Goal: Task Accomplishment & Management: Complete application form

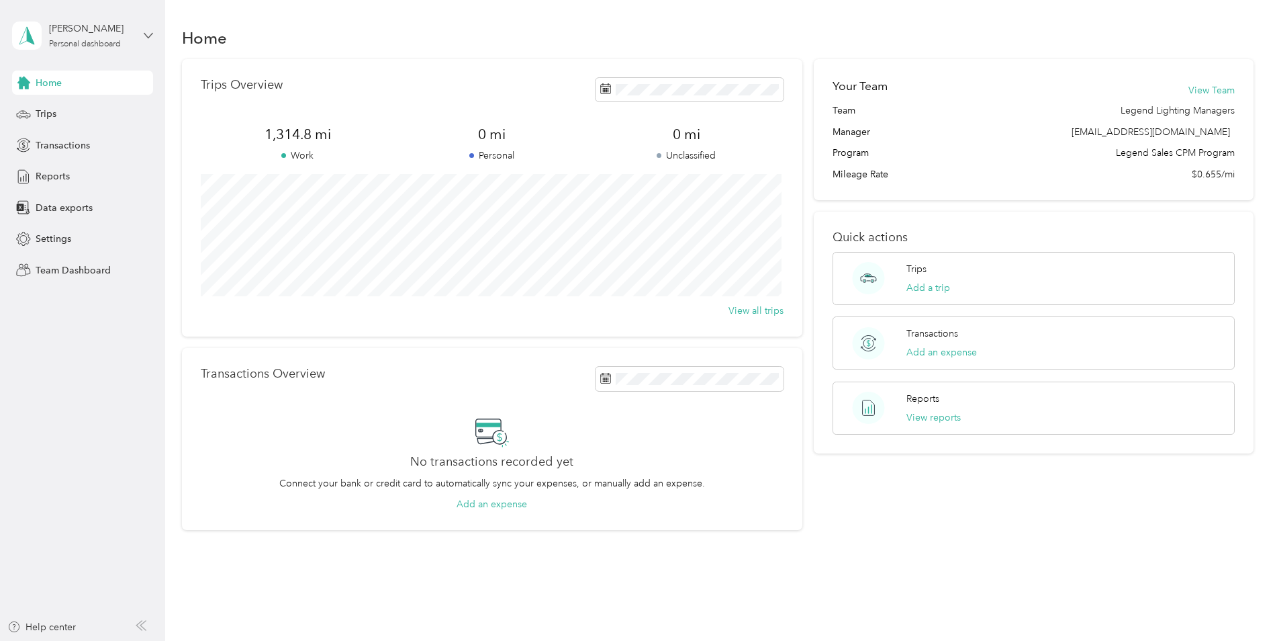
click at [148, 35] on icon at bounding box center [148, 35] width 9 height 9
click at [87, 112] on div "Team dashboard" at bounding box center [60, 110] width 72 height 14
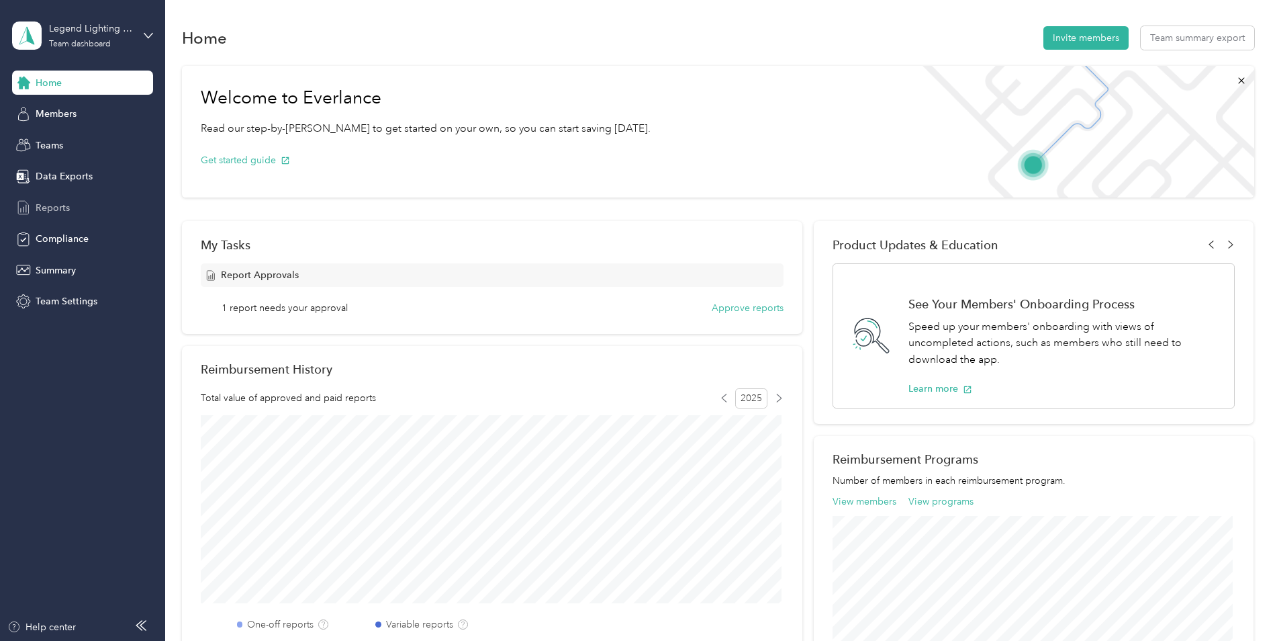
click at [63, 208] on span "Reports" at bounding box center [53, 208] width 34 height 14
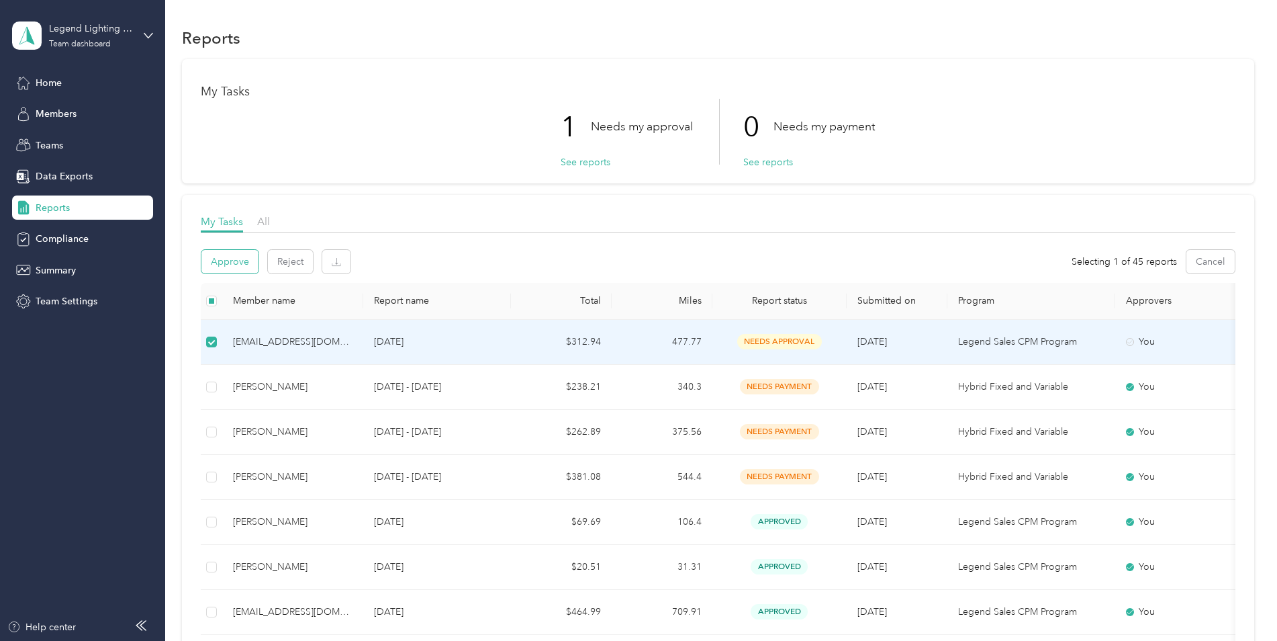
click at [221, 252] on button "Approve" at bounding box center [229, 262] width 57 height 24
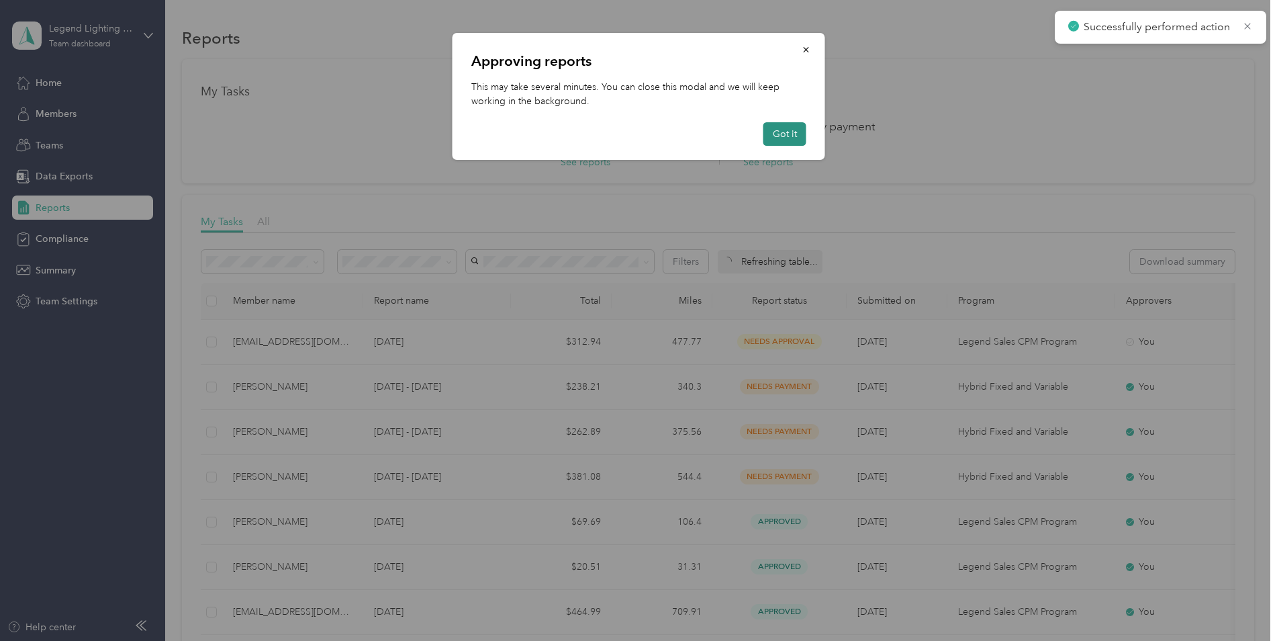
click at [784, 133] on button "Got it" at bounding box center [784, 134] width 43 height 24
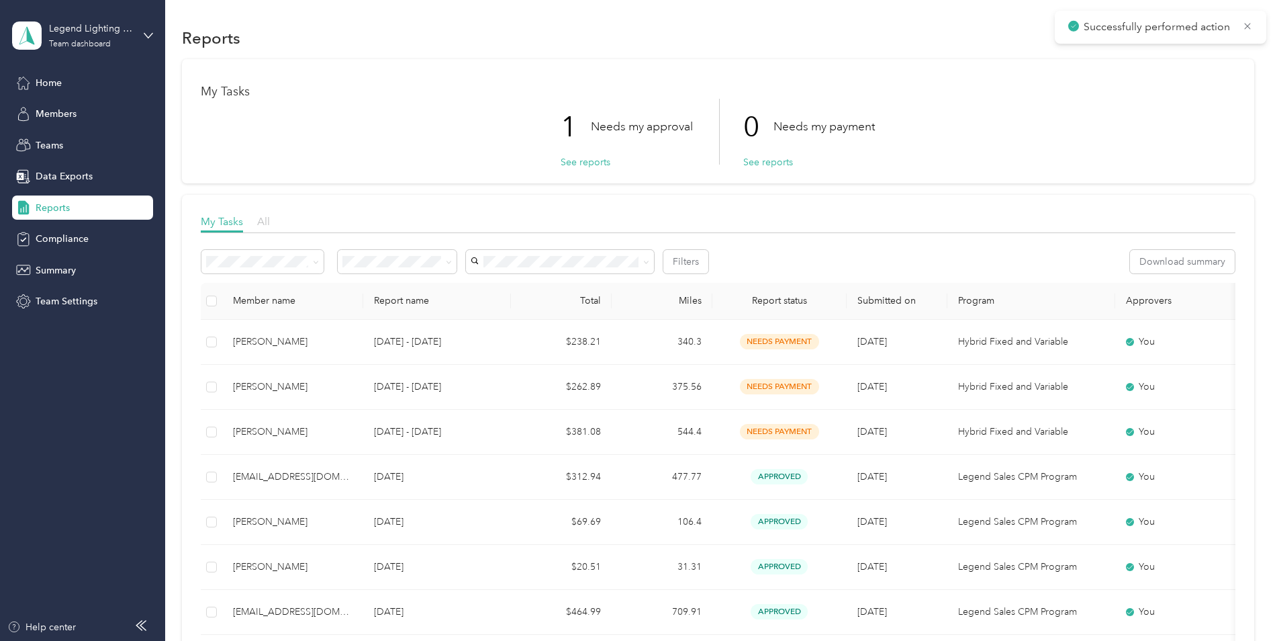
click at [261, 220] on span "All" at bounding box center [263, 221] width 13 height 13
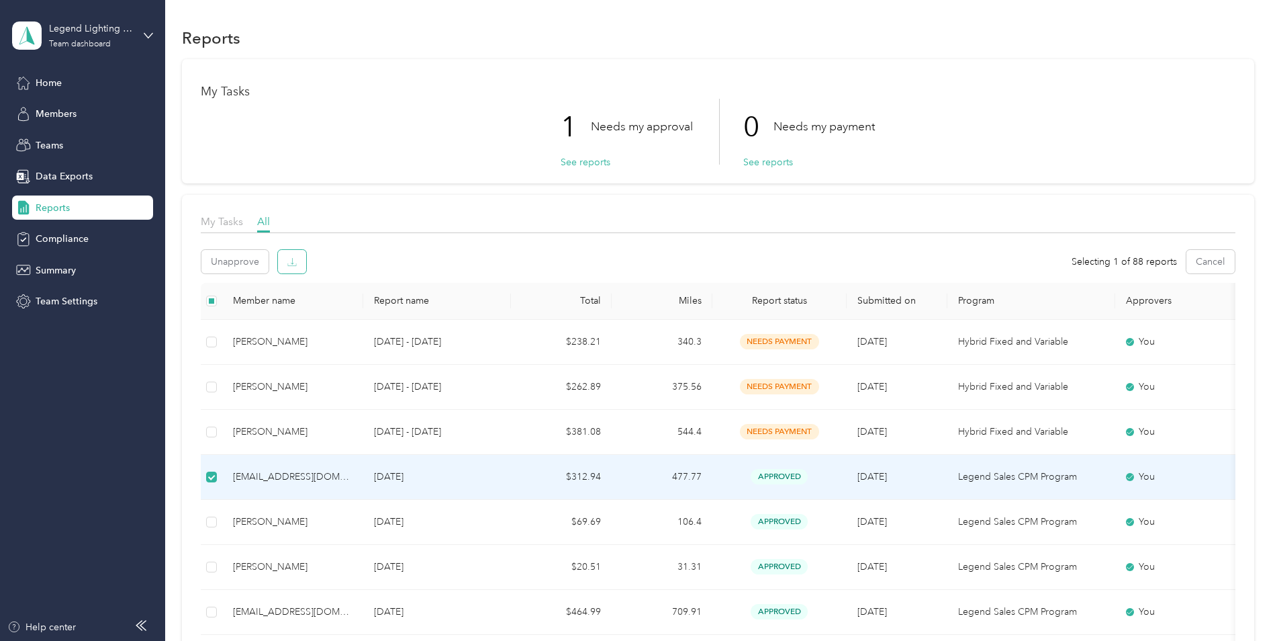
click at [290, 263] on icon "button" at bounding box center [291, 261] width 9 height 9
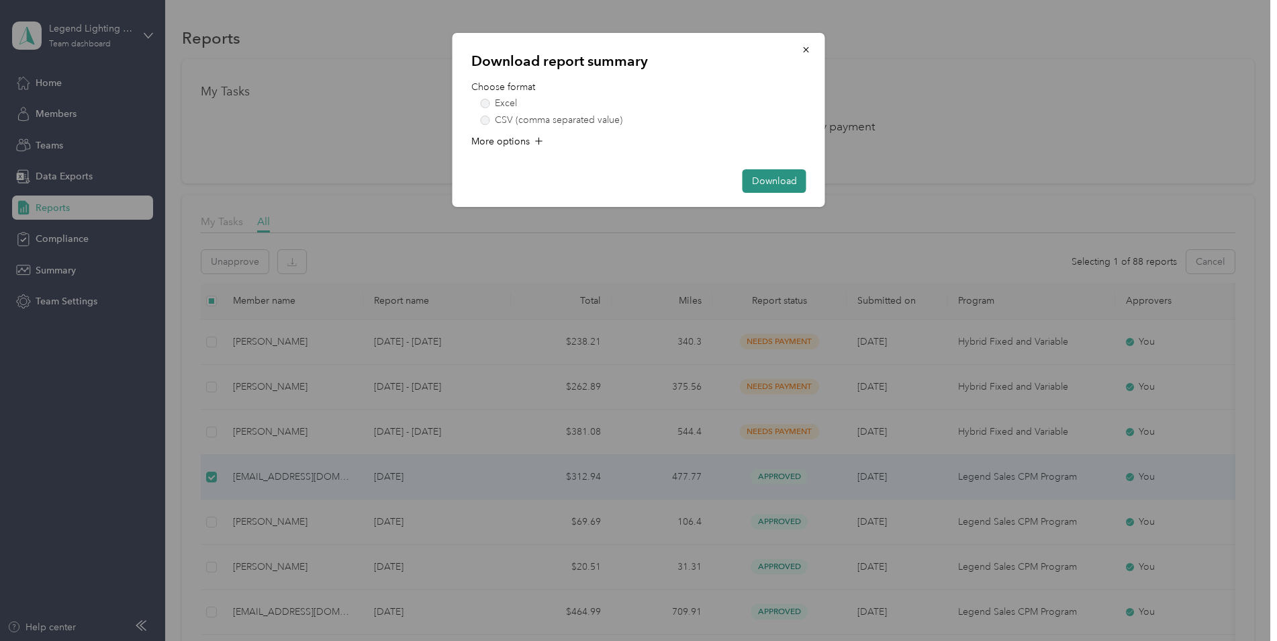
click at [773, 179] on button "Download" at bounding box center [775, 181] width 64 height 24
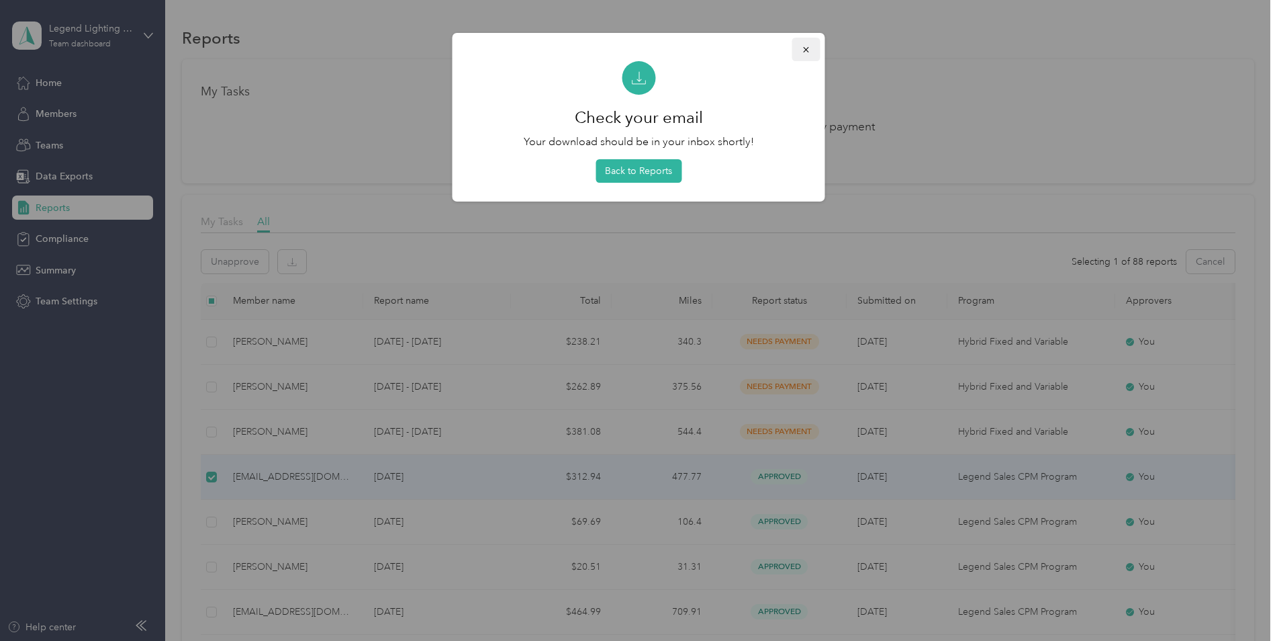
click at [806, 48] on icon "button" at bounding box center [806, 49] width 9 height 9
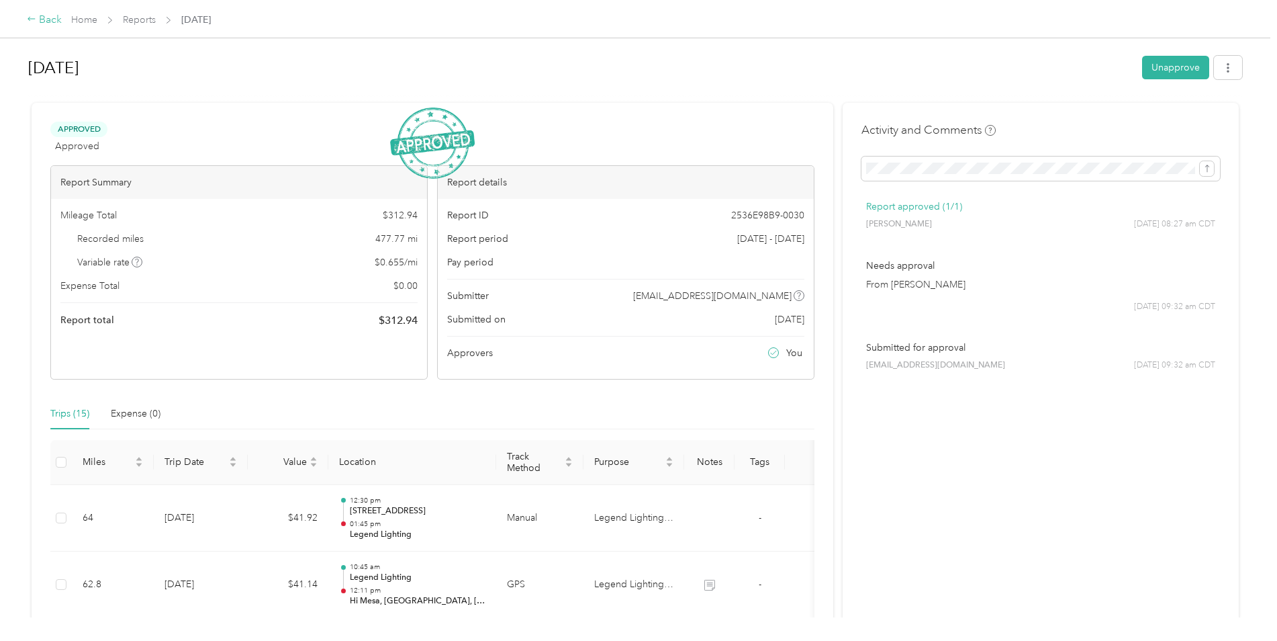
click at [43, 17] on div "Back" at bounding box center [44, 20] width 35 height 16
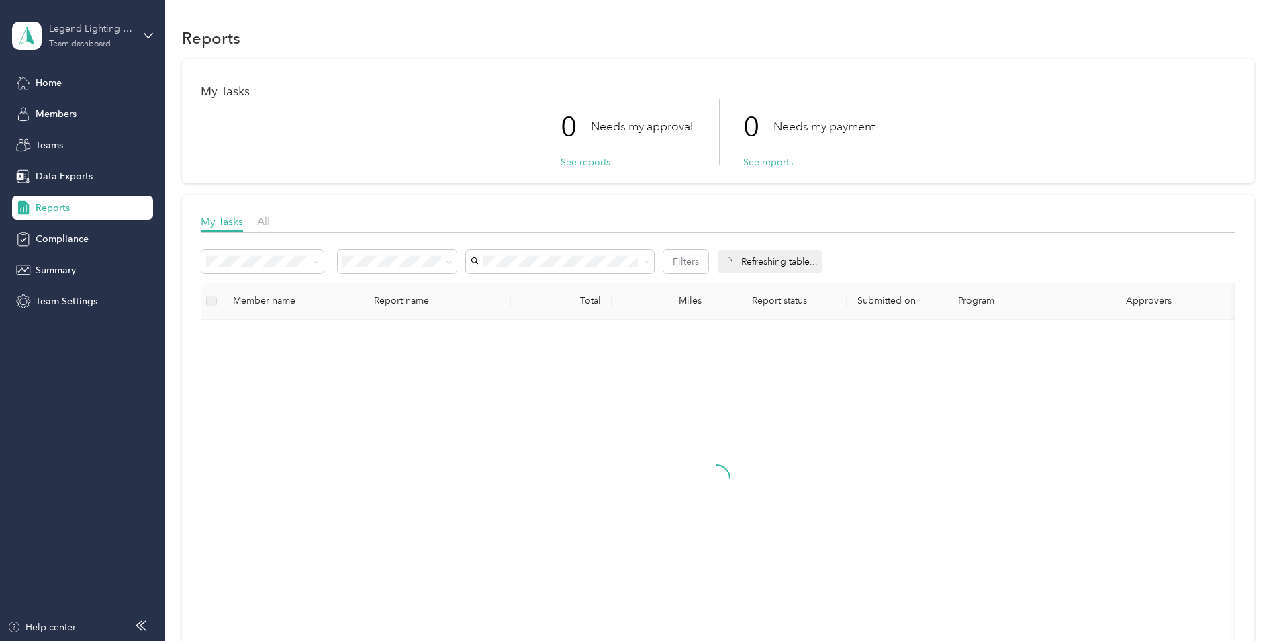
click at [97, 40] on div "Team dashboard" at bounding box center [80, 44] width 62 height 8
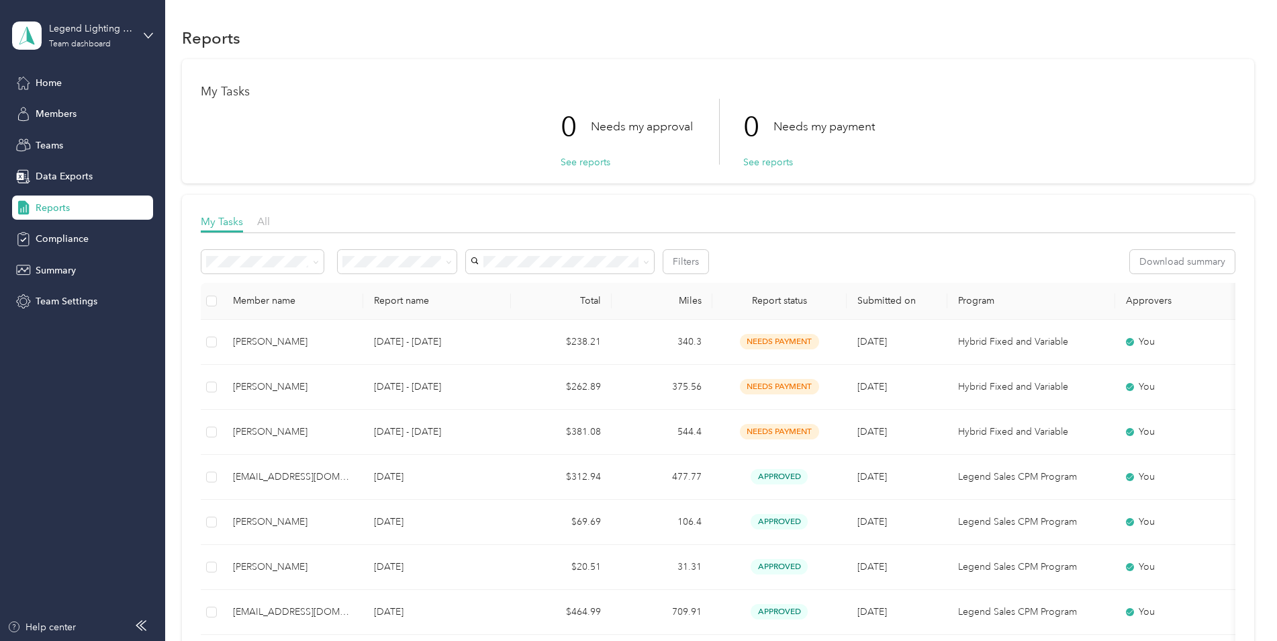
click at [96, 140] on div "Personal dashboard" at bounding box center [66, 141] width 85 height 14
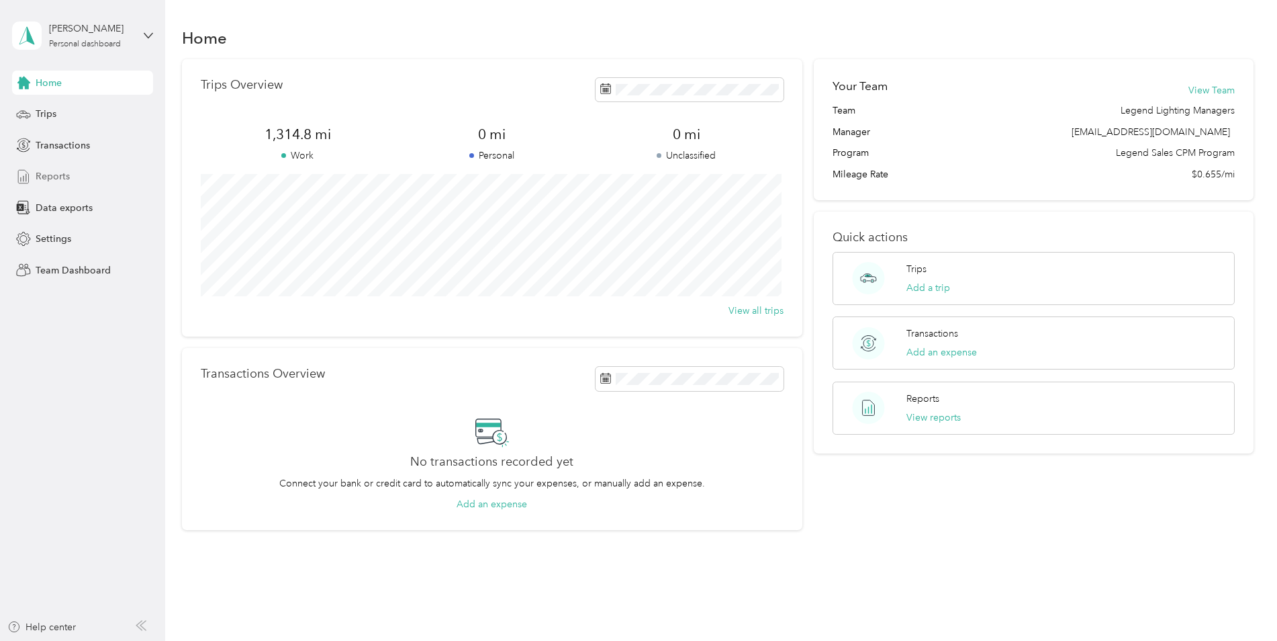
click at [60, 175] on span "Reports" at bounding box center [53, 176] width 34 height 14
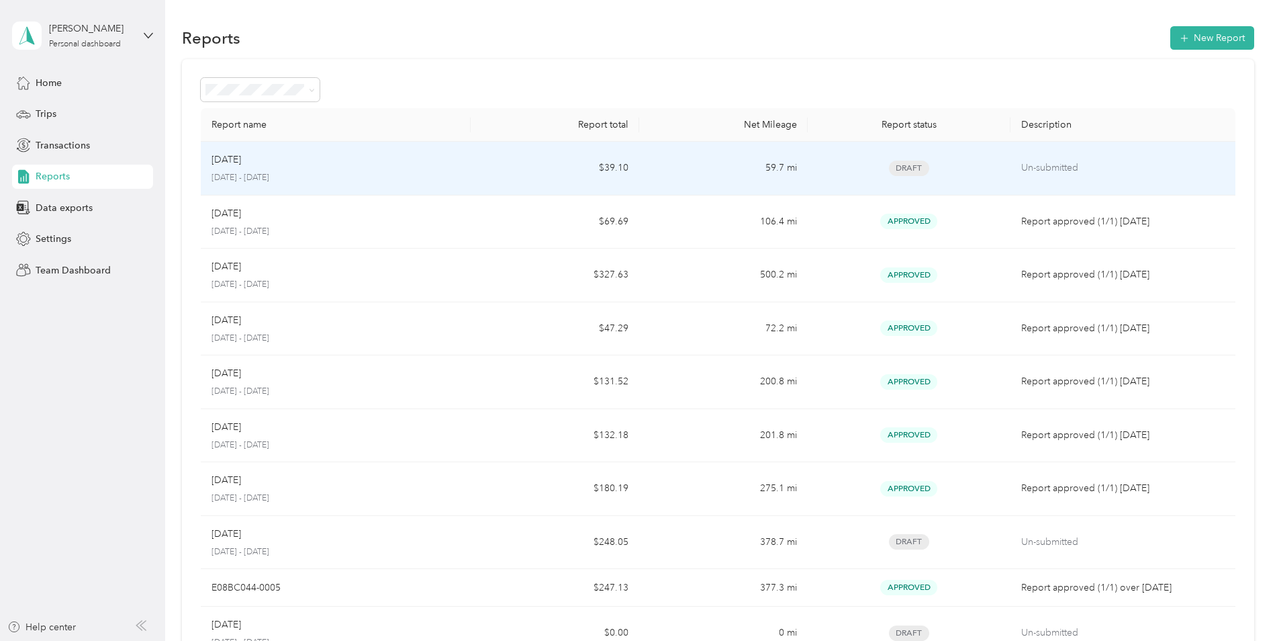
click at [249, 170] on div "Aug [DATE] - [DATE]" at bounding box center [336, 168] width 248 height 32
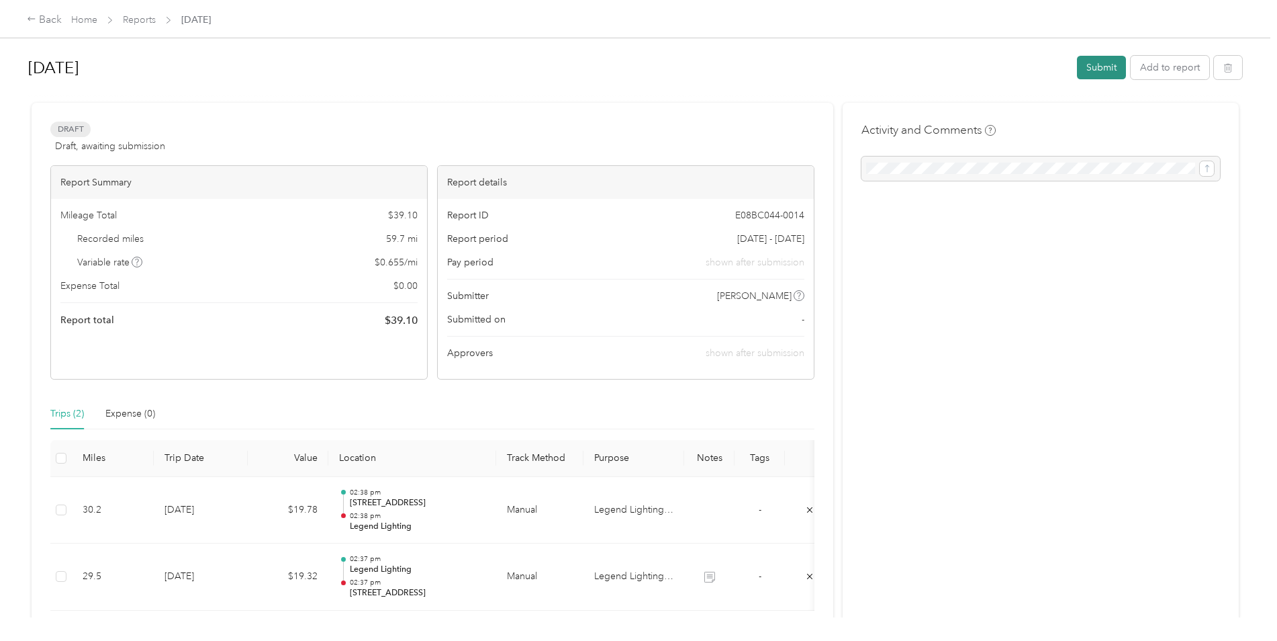
click at [1094, 67] on button "Submit" at bounding box center [1101, 68] width 49 height 24
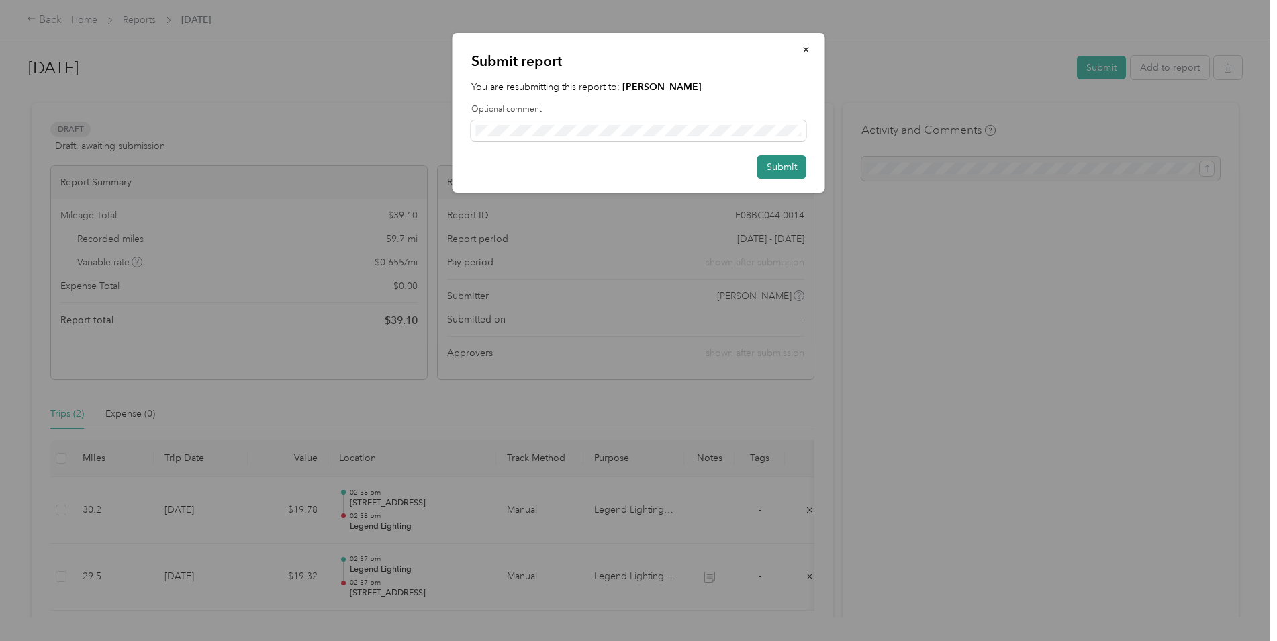
click at [773, 165] on button "Submit" at bounding box center [781, 167] width 49 height 24
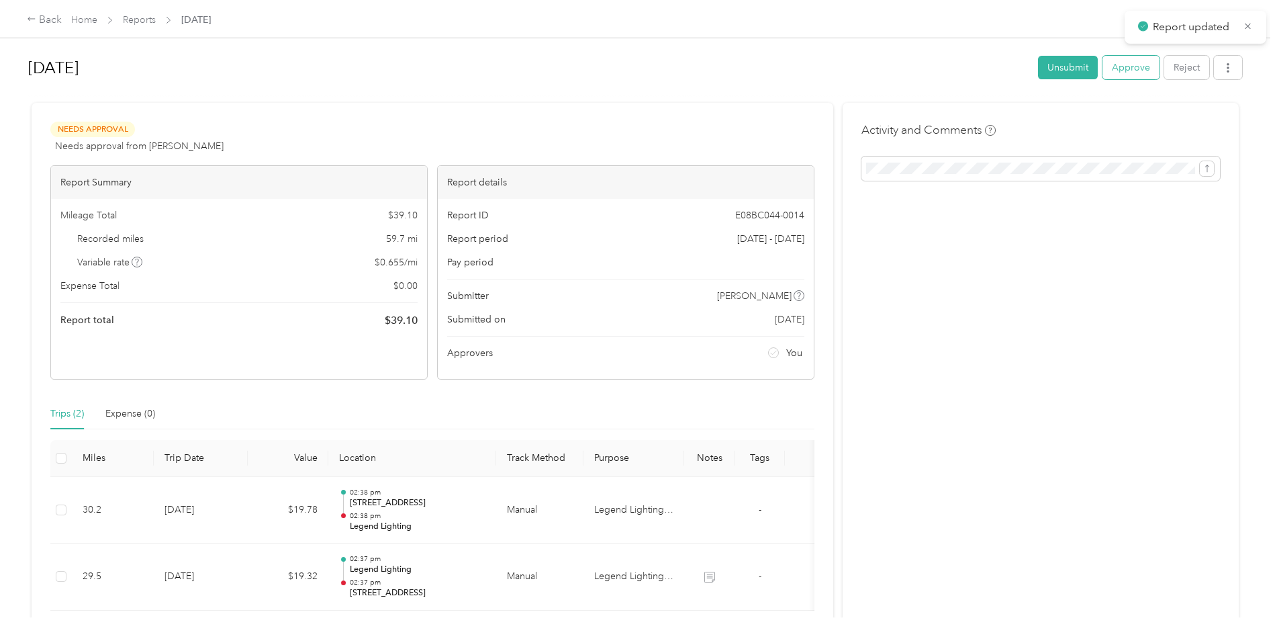
click at [1128, 65] on button "Approve" at bounding box center [1130, 68] width 57 height 24
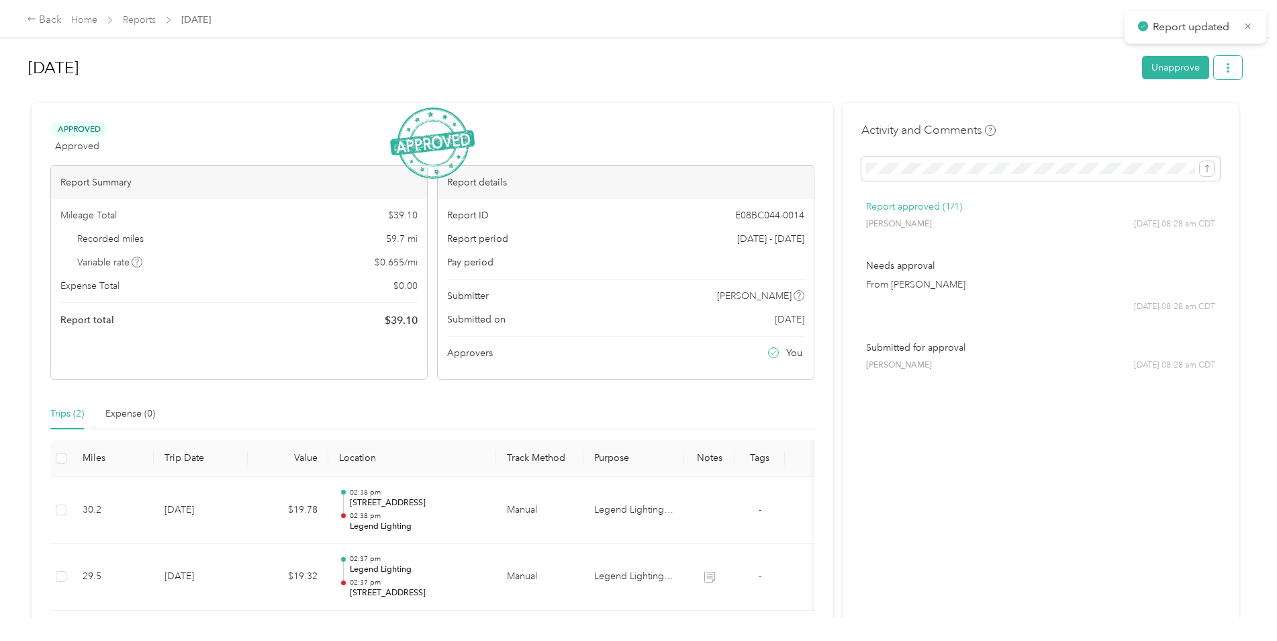
click at [1231, 66] on button "button" at bounding box center [1228, 68] width 28 height 24
click at [1199, 115] on span "Download" at bounding box center [1186, 117] width 44 height 14
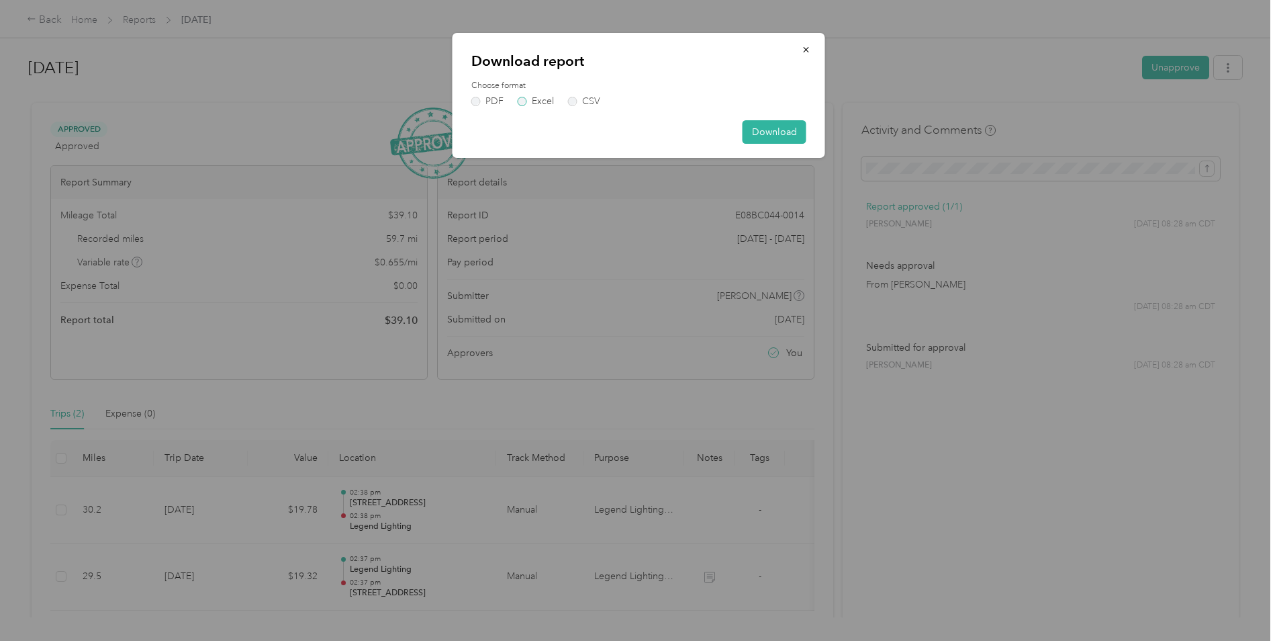
click at [526, 100] on label "Excel" at bounding box center [536, 101] width 36 height 9
click at [760, 131] on button "Download" at bounding box center [775, 132] width 64 height 24
